Goal: Task Accomplishment & Management: Complete application form

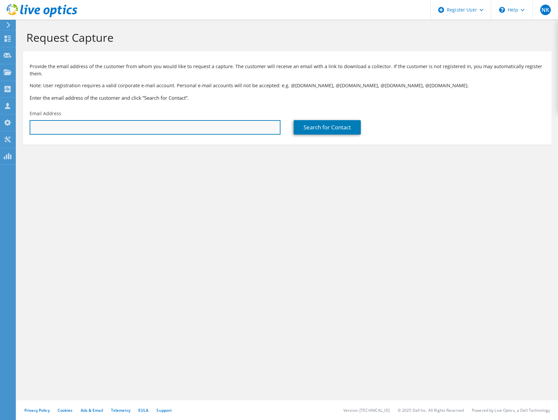
click at [41, 131] on input "text" at bounding box center [155, 127] width 251 height 14
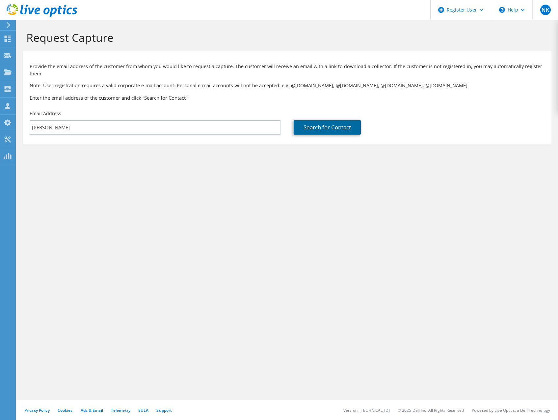
click at [322, 131] on link "Search for Contact" at bounding box center [327, 127] width 67 height 14
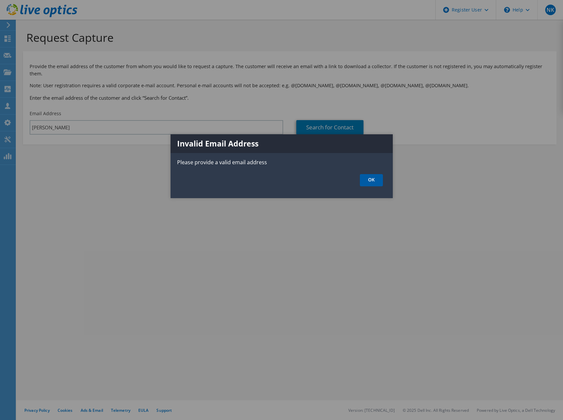
click at [368, 180] on link "OK" at bounding box center [371, 180] width 23 height 12
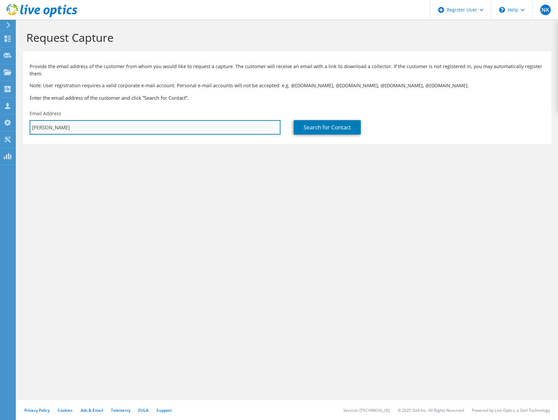
click at [80, 128] on input "[PERSON_NAME]" at bounding box center [155, 127] width 251 height 14
paste input ".[EMAIL_ADDRESS][DOMAIN_NAME]"
type input "[PERSON_NAME][EMAIL_ADDRESS][DOMAIN_NAME]"
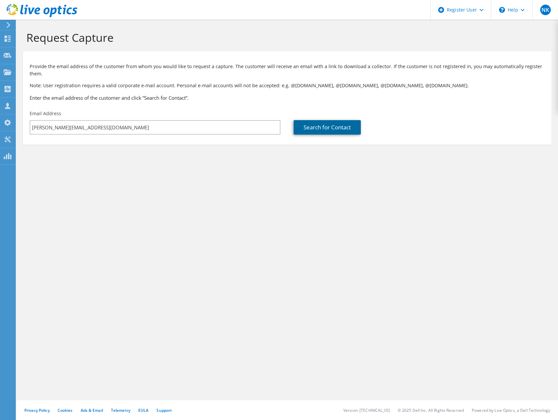
click at [305, 125] on link "Search for Contact" at bounding box center [327, 127] width 67 height 14
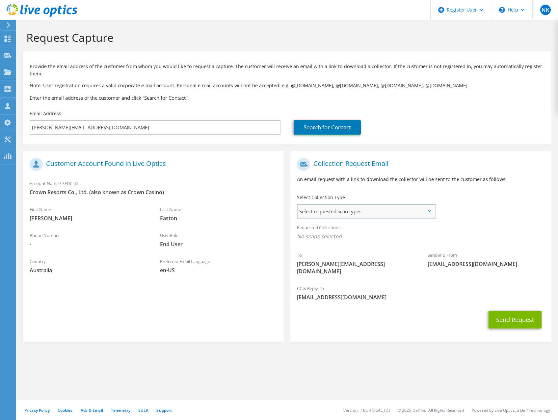
click at [341, 214] on span "Select requested scan types" at bounding box center [367, 211] width 138 height 13
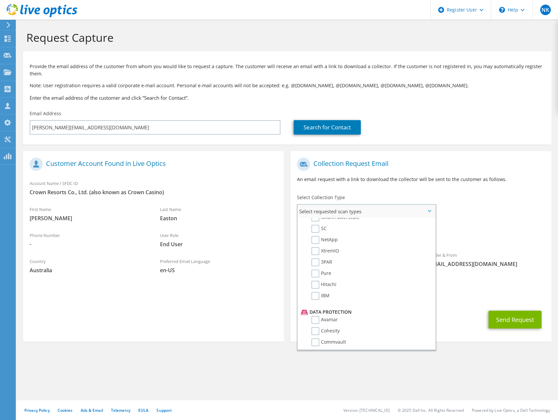
scroll to position [198, 0]
click at [497, 119] on div "Search for Contact" at bounding box center [419, 122] width 264 height 31
